Goal: Information Seeking & Learning: Learn about a topic

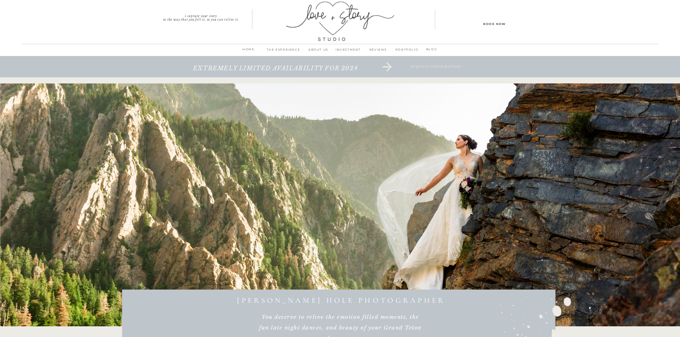
click at [353, 47] on p "INVESTMENT" at bounding box center [348, 52] width 30 height 10
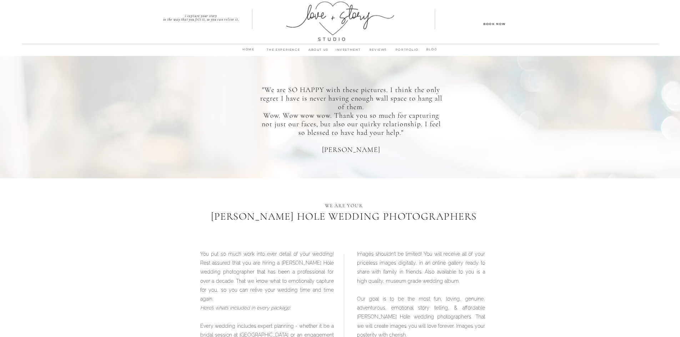
click at [315, 50] on p "ABOUT us" at bounding box center [319, 52] width 30 height 10
click at [296, 51] on p "THE EXPERIENCE" at bounding box center [283, 52] width 41 height 10
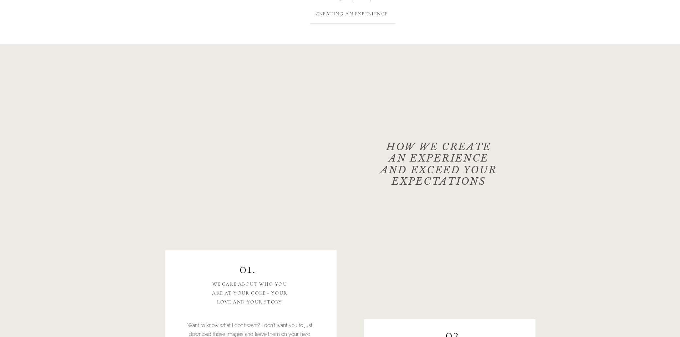
scroll to position [428, 0]
